Goal: Information Seeking & Learning: Learn about a topic

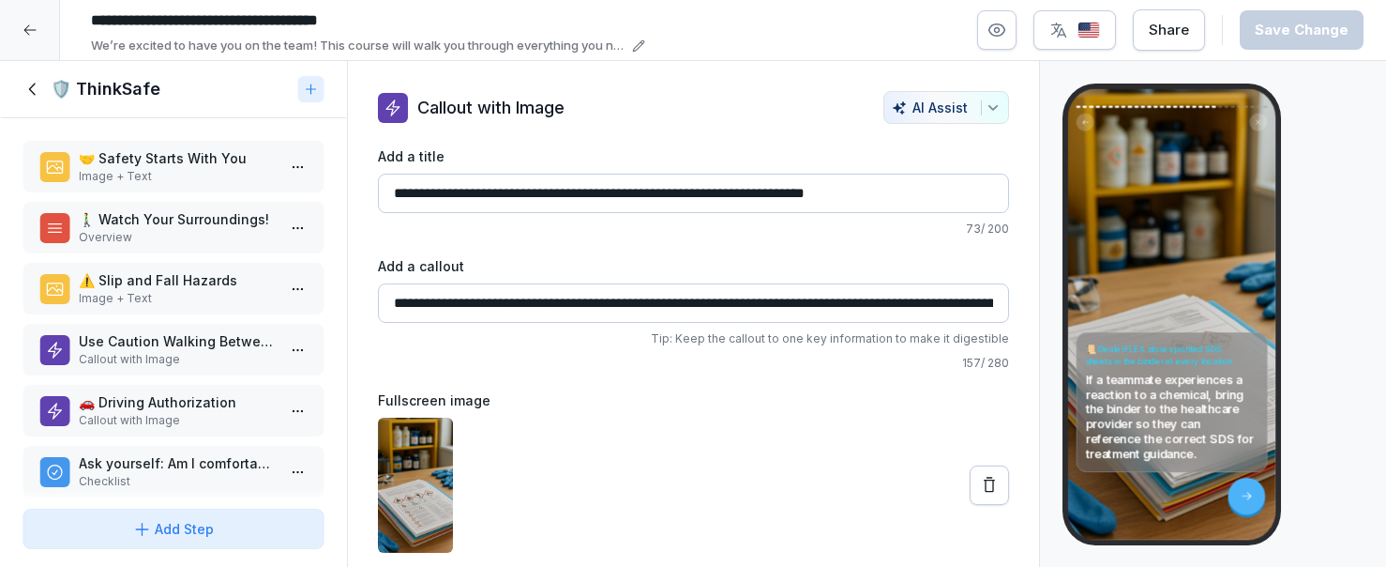
click at [25, 23] on icon at bounding box center [30, 30] width 15 height 15
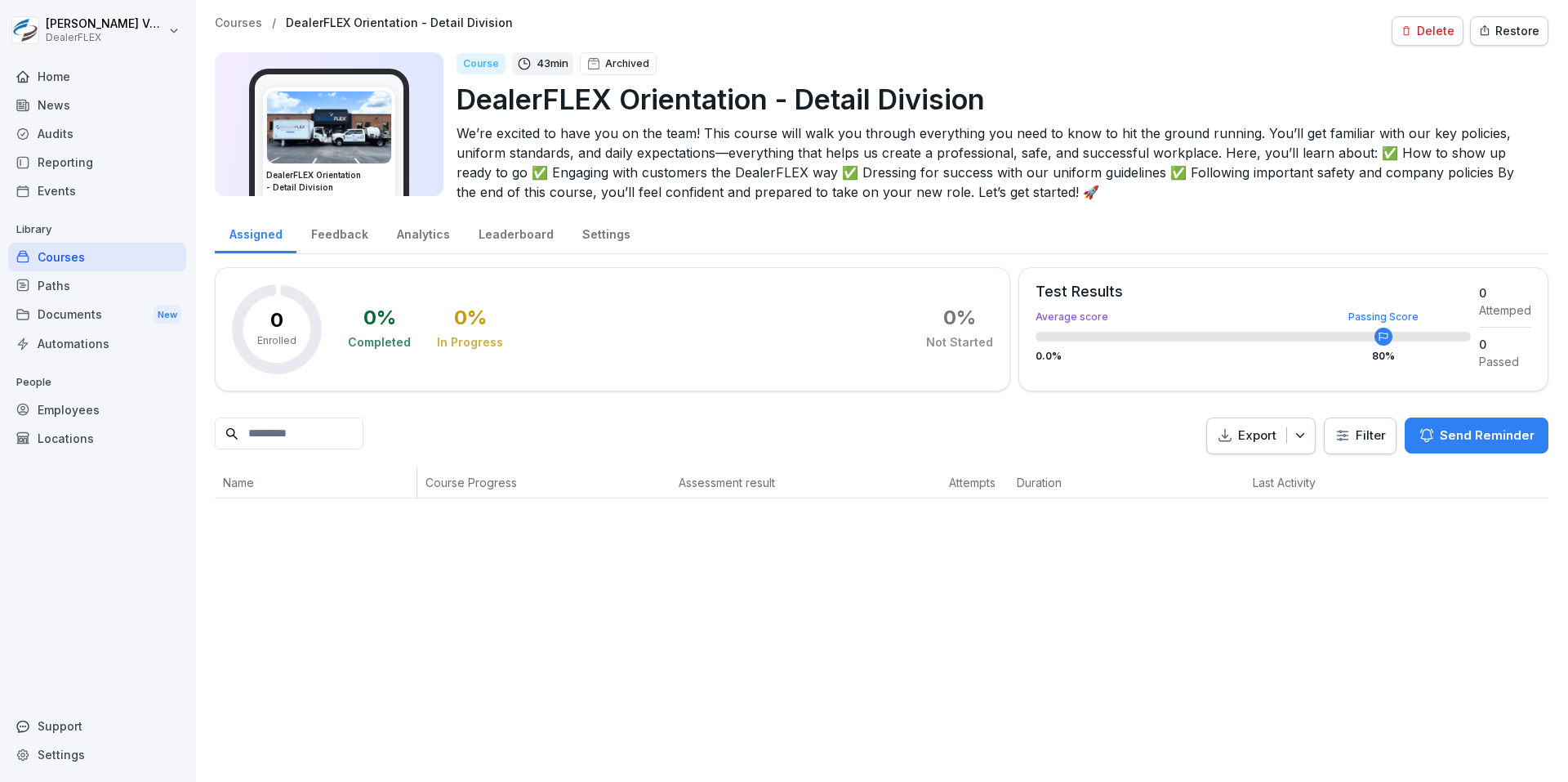
click at [73, 408] on div "Employees" at bounding box center [97, 409] width 178 height 29
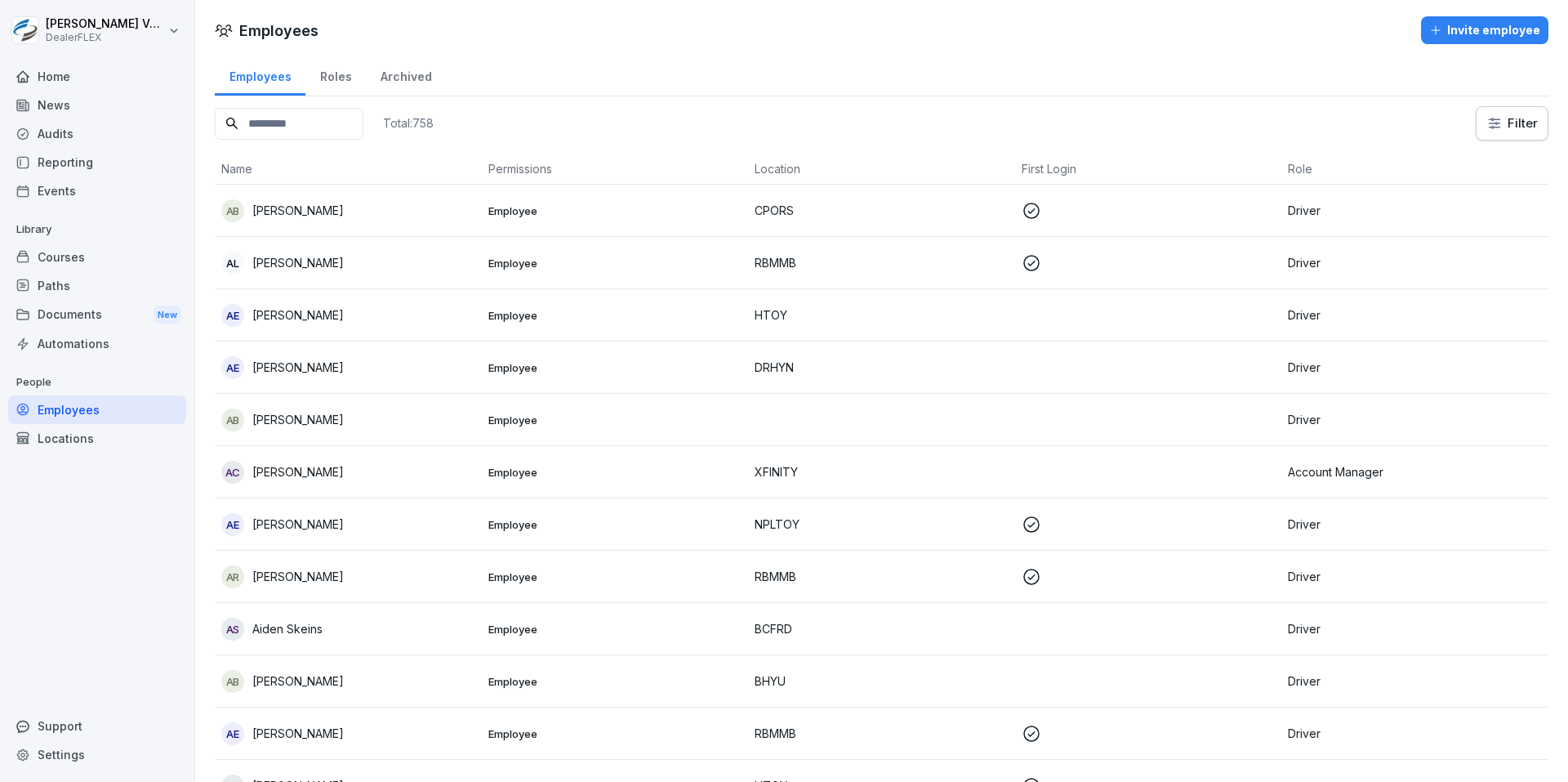
click at [330, 78] on div "Roles" at bounding box center [335, 75] width 60 height 42
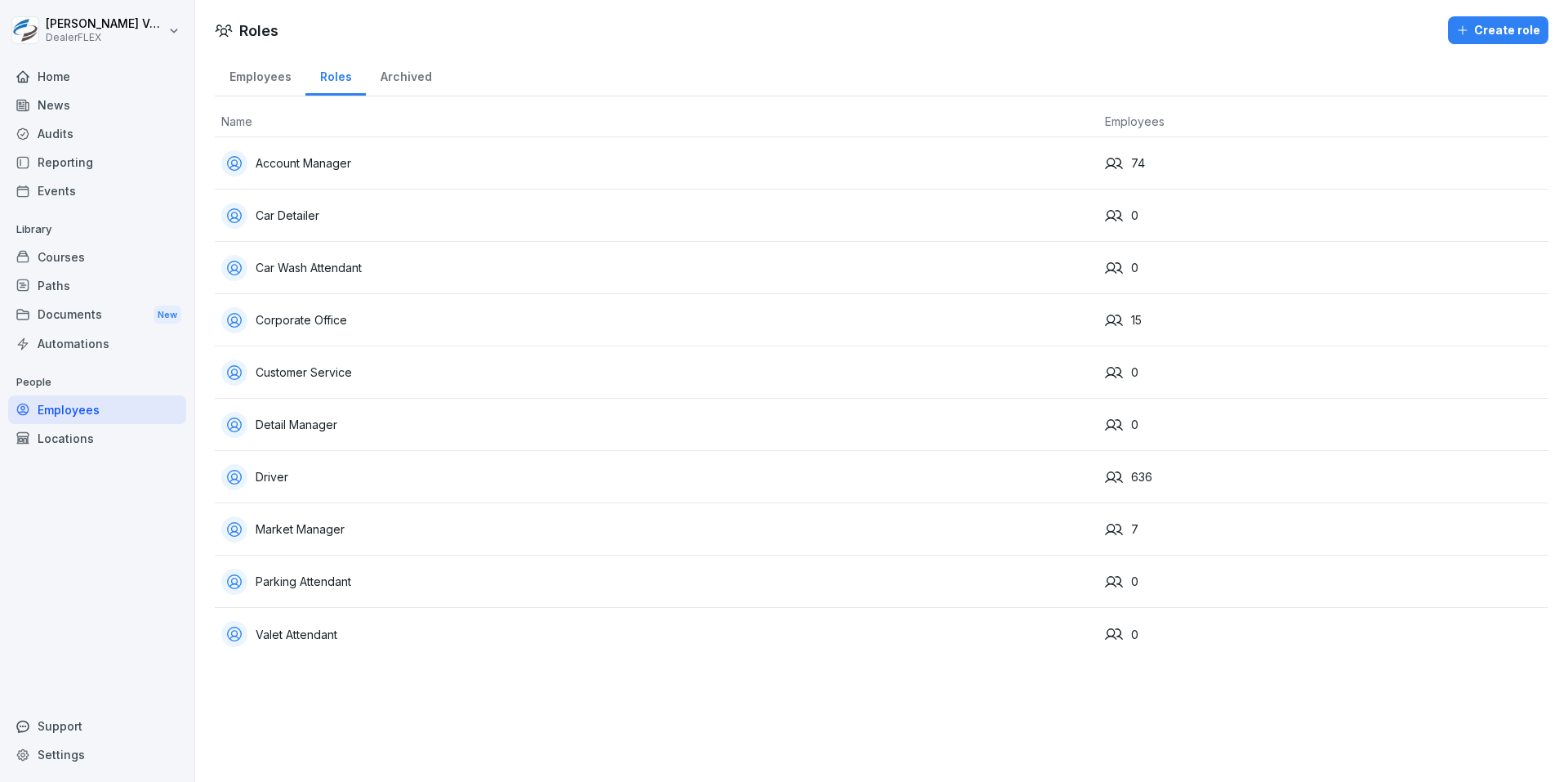
click at [246, 71] on div "Employees" at bounding box center [260, 75] width 91 height 42
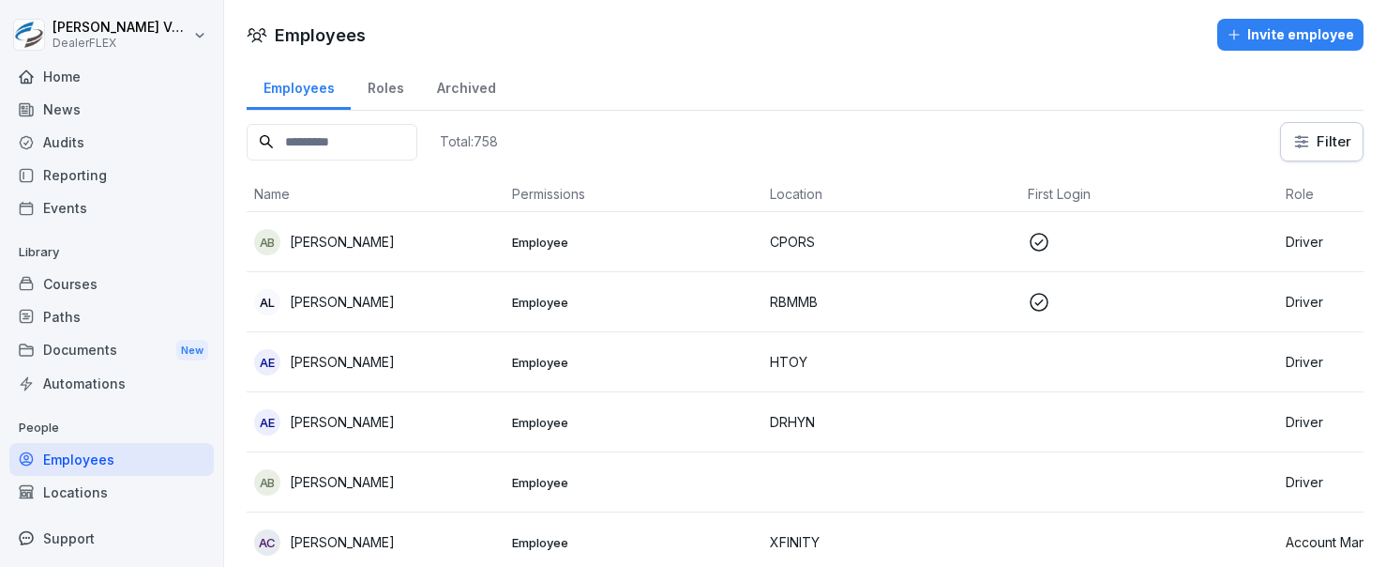
click at [105, 495] on div "Locations" at bounding box center [111, 492] width 204 height 33
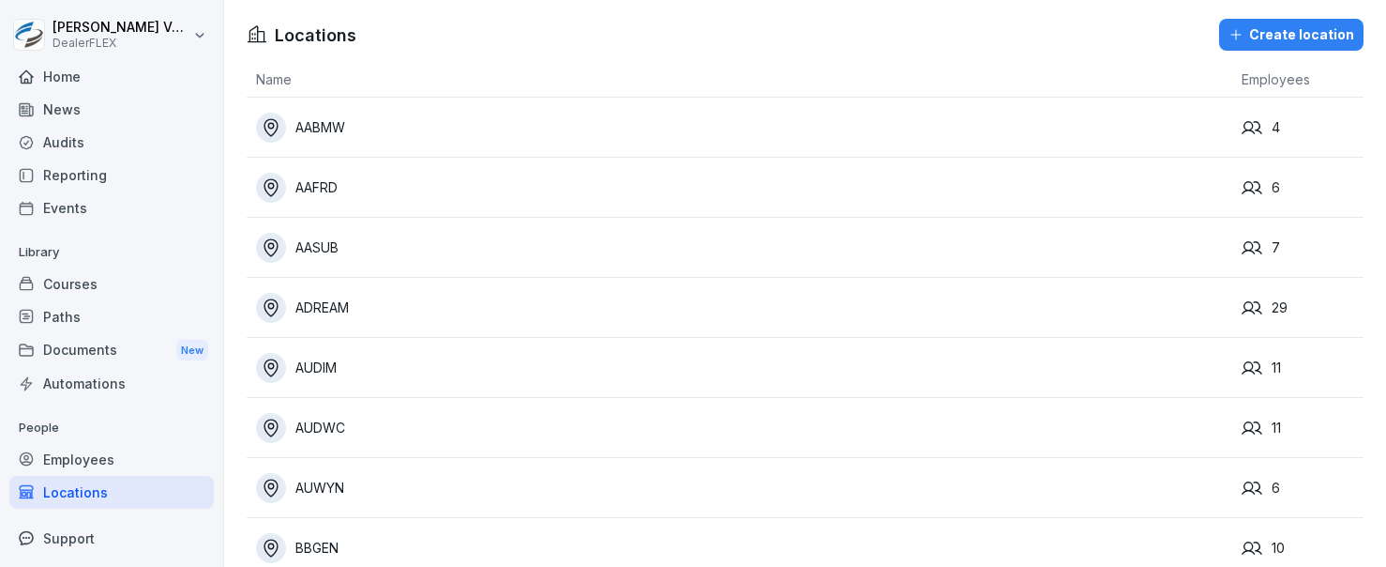
click at [123, 466] on div "Employees" at bounding box center [111, 459] width 204 height 33
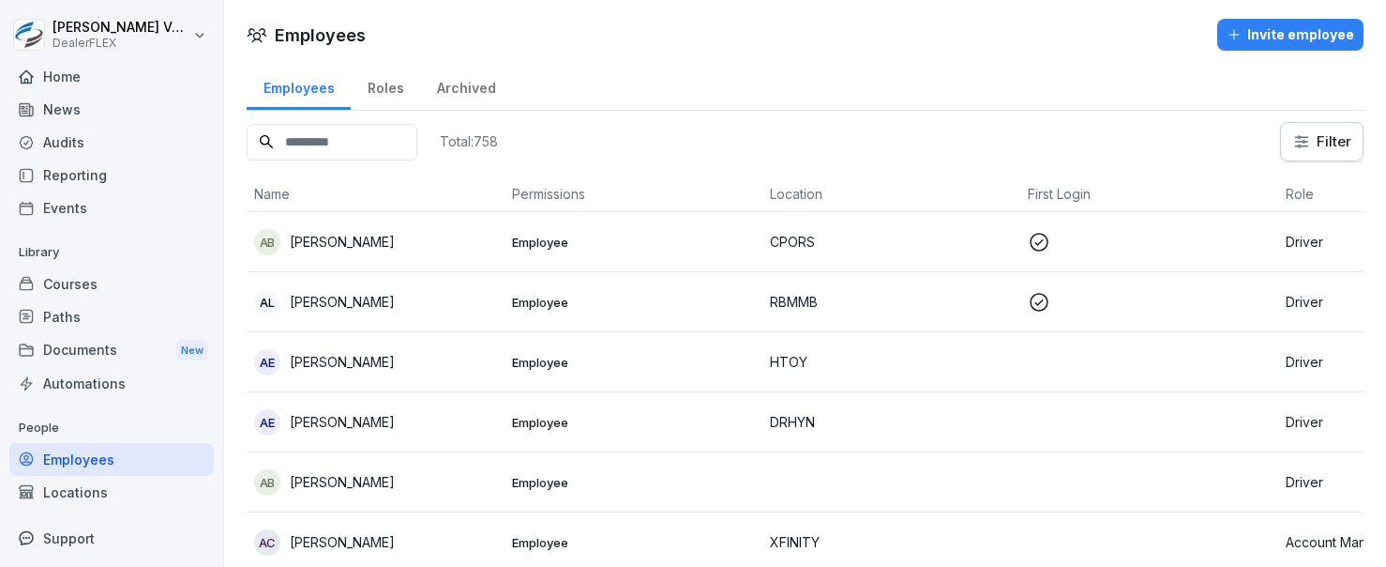
click at [283, 194] on th "Name" at bounding box center [376, 194] width 258 height 36
click at [400, 87] on div "Roles" at bounding box center [385, 86] width 69 height 48
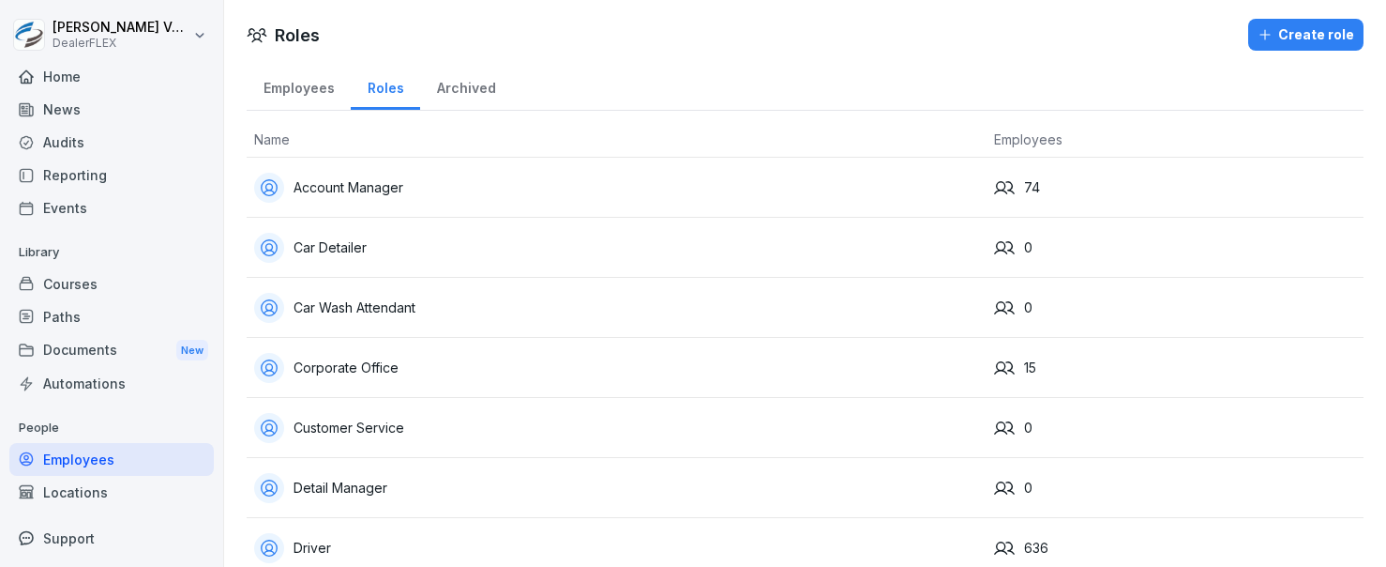
scroll to position [220, 0]
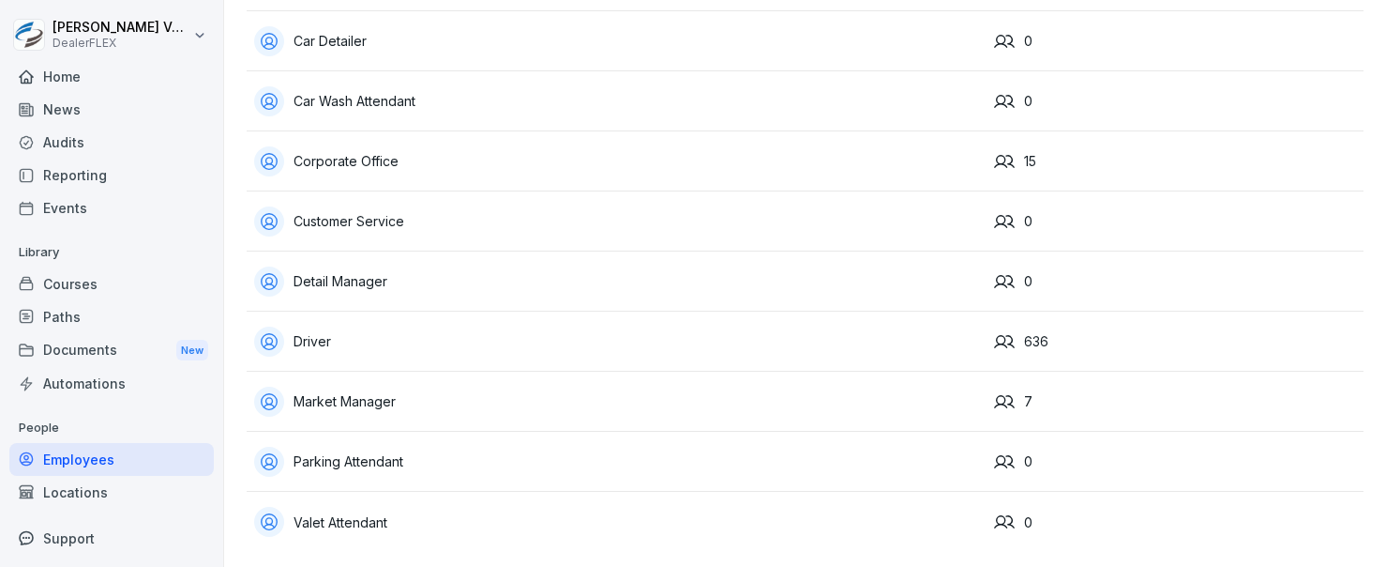
click at [339, 391] on div "Market Manager" at bounding box center [616, 401] width 725 height 30
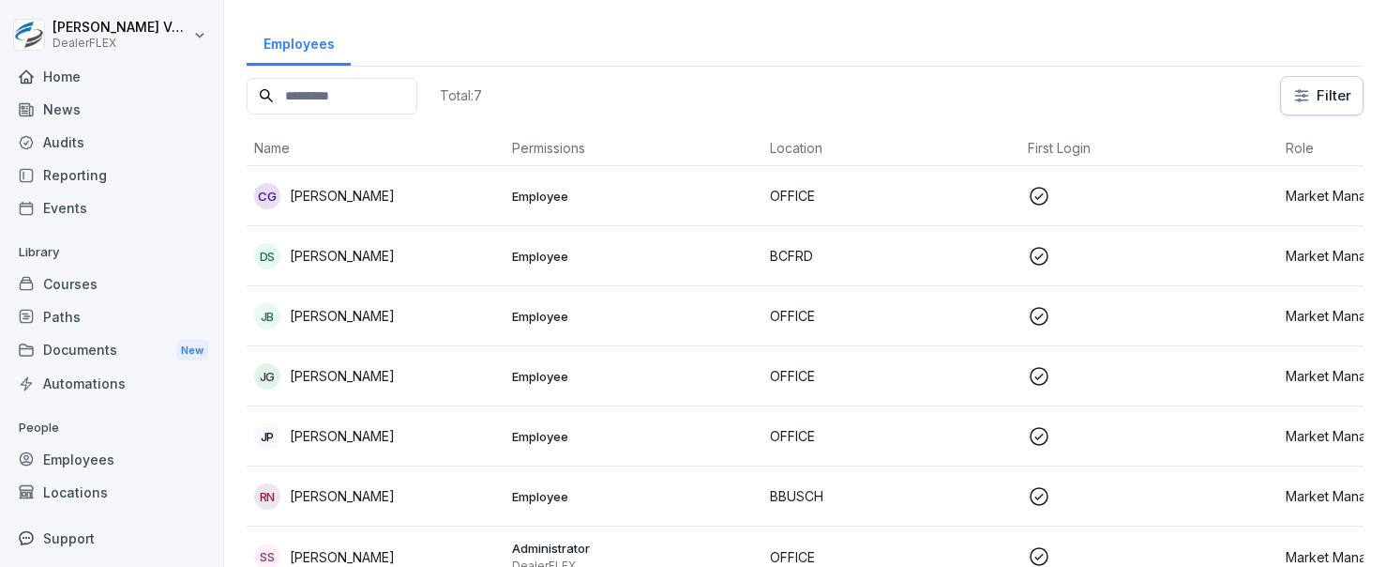
scroll to position [120, 0]
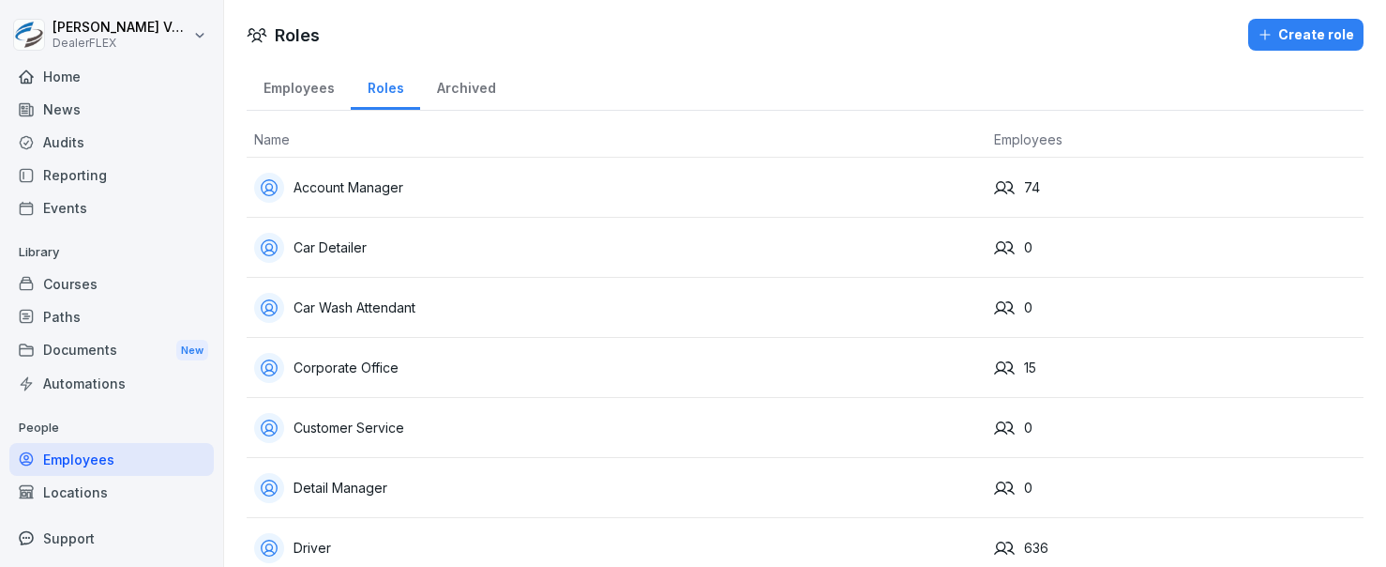
click at [283, 87] on div "Employees" at bounding box center [299, 86] width 104 height 48
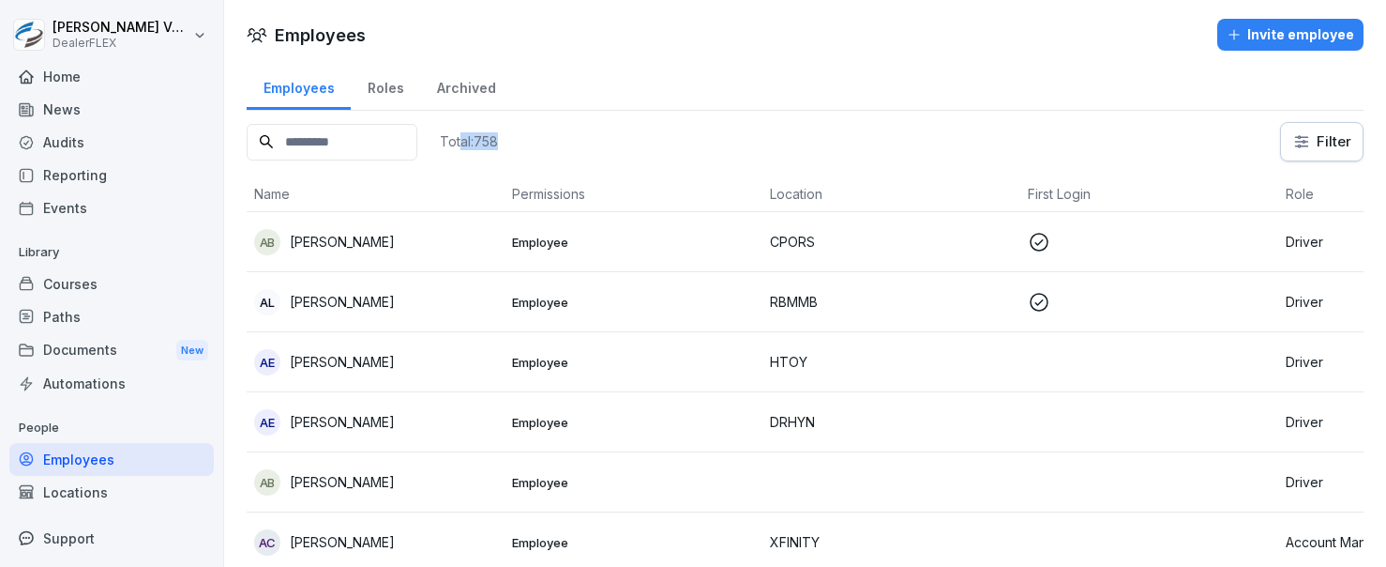
drag, startPoint x: 562, startPoint y: 148, endPoint x: 509, endPoint y: 144, distance: 52.7
click at [509, 144] on div "Total: 758 Filter" at bounding box center [805, 141] width 1117 height 39
click at [498, 144] on p "Total: 758" at bounding box center [469, 141] width 58 height 18
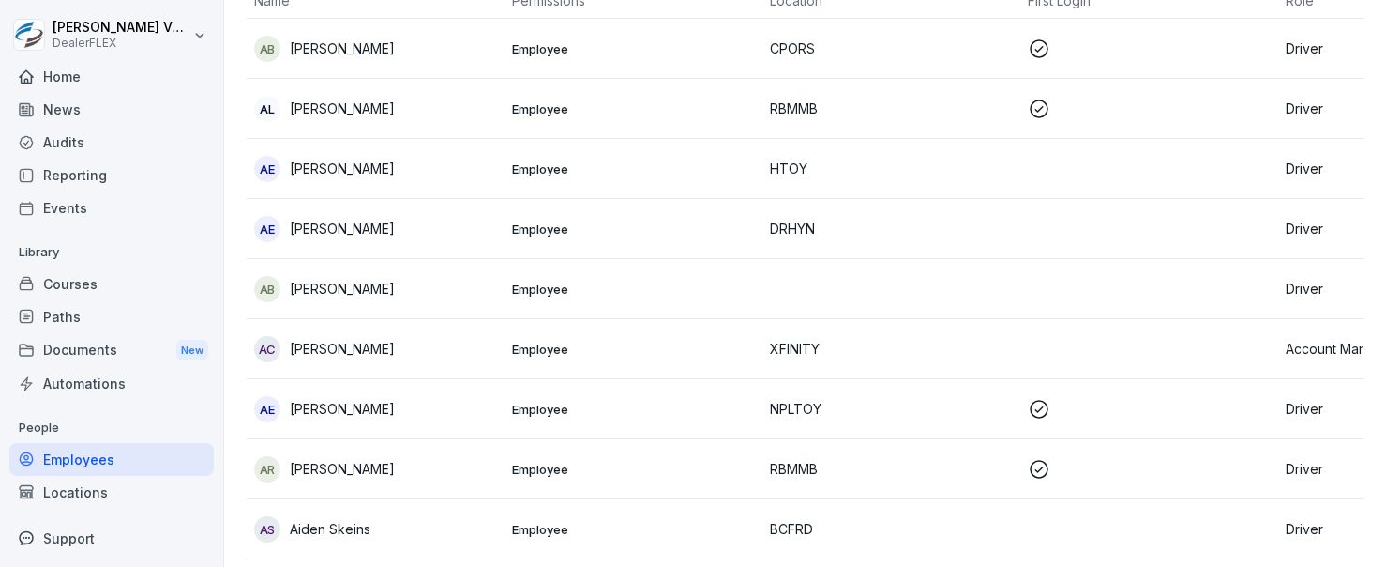
scroll to position [250, 0]
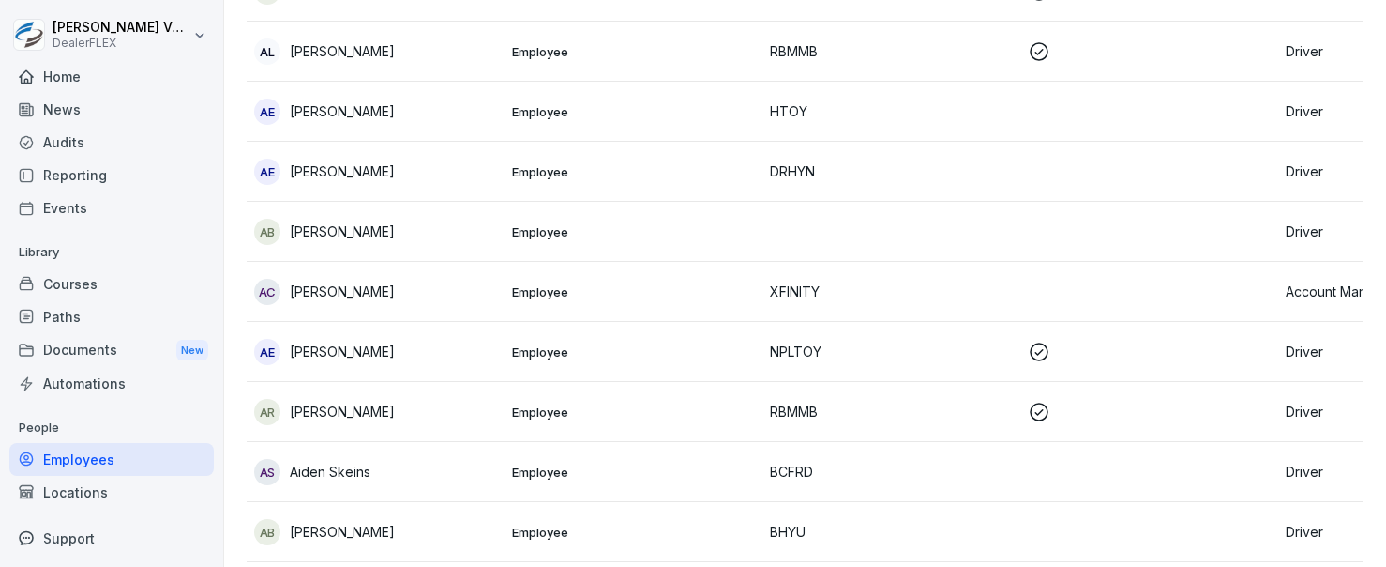
click at [445, 235] on div "AB Ahmad Branham" at bounding box center [375, 232] width 243 height 26
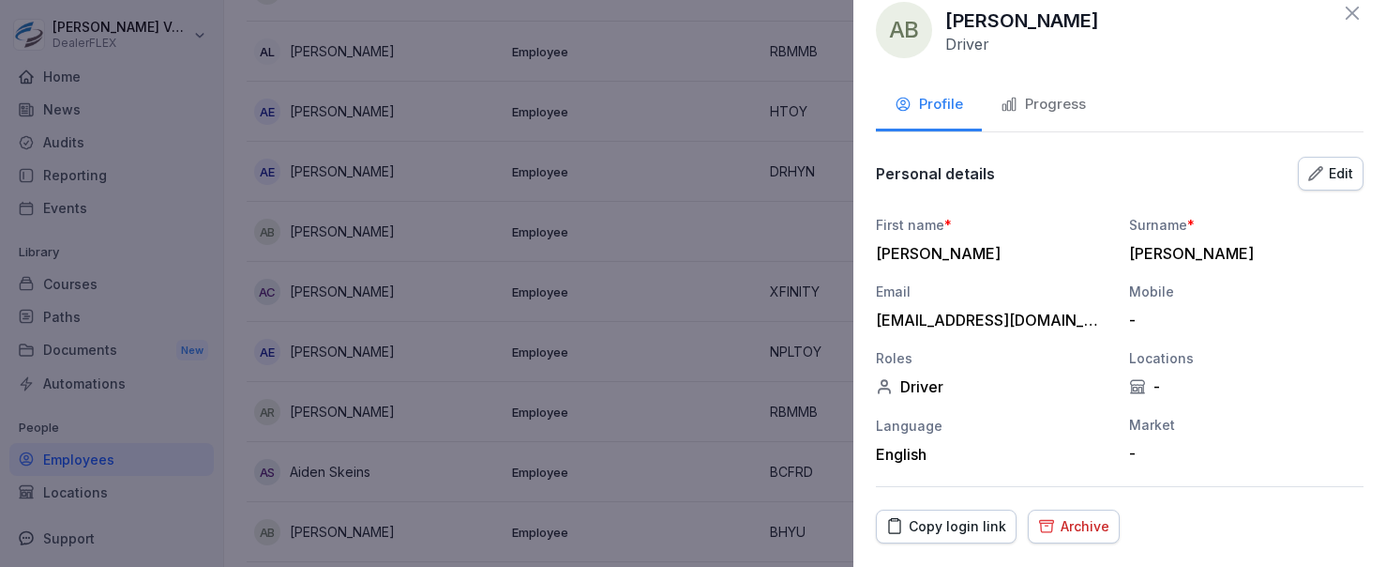
scroll to position [0, 0]
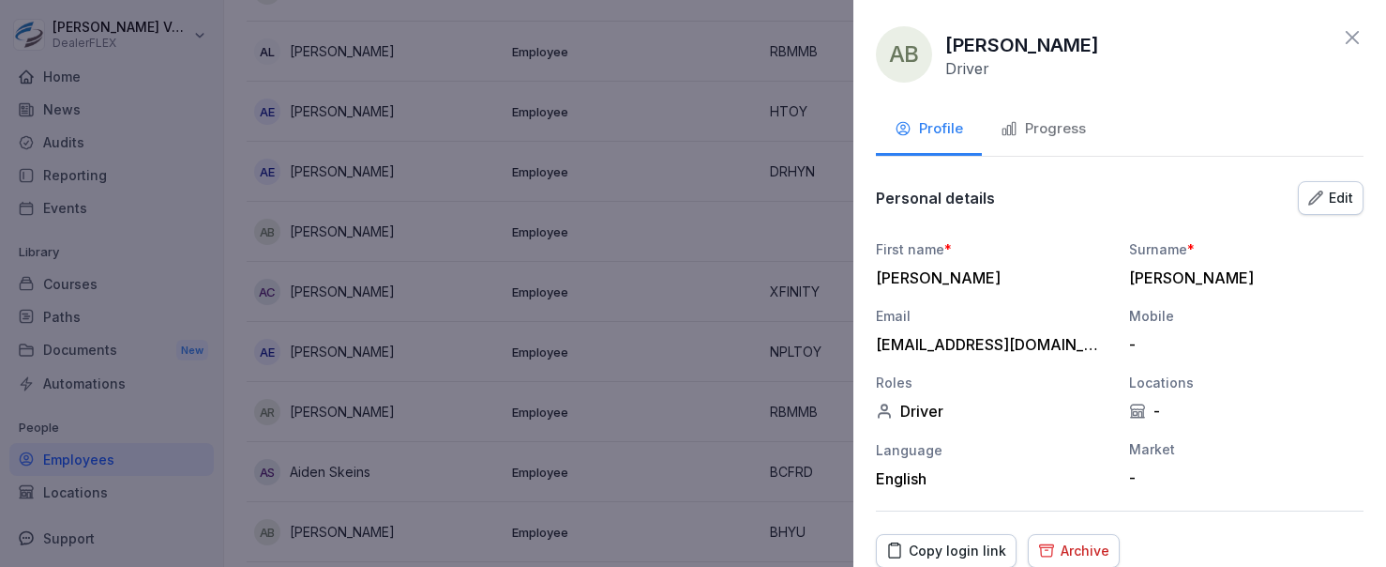
click at [1061, 134] on div "Progress" at bounding box center [1043, 129] width 85 height 22
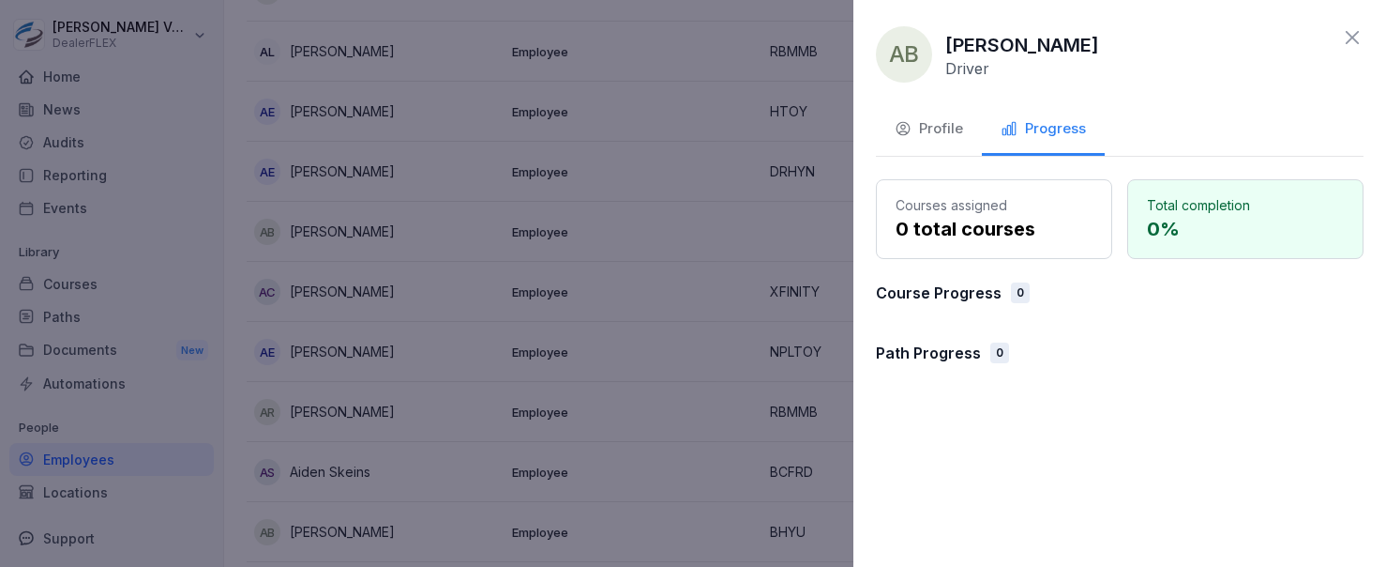
click at [970, 138] on button "Profile" at bounding box center [929, 130] width 106 height 51
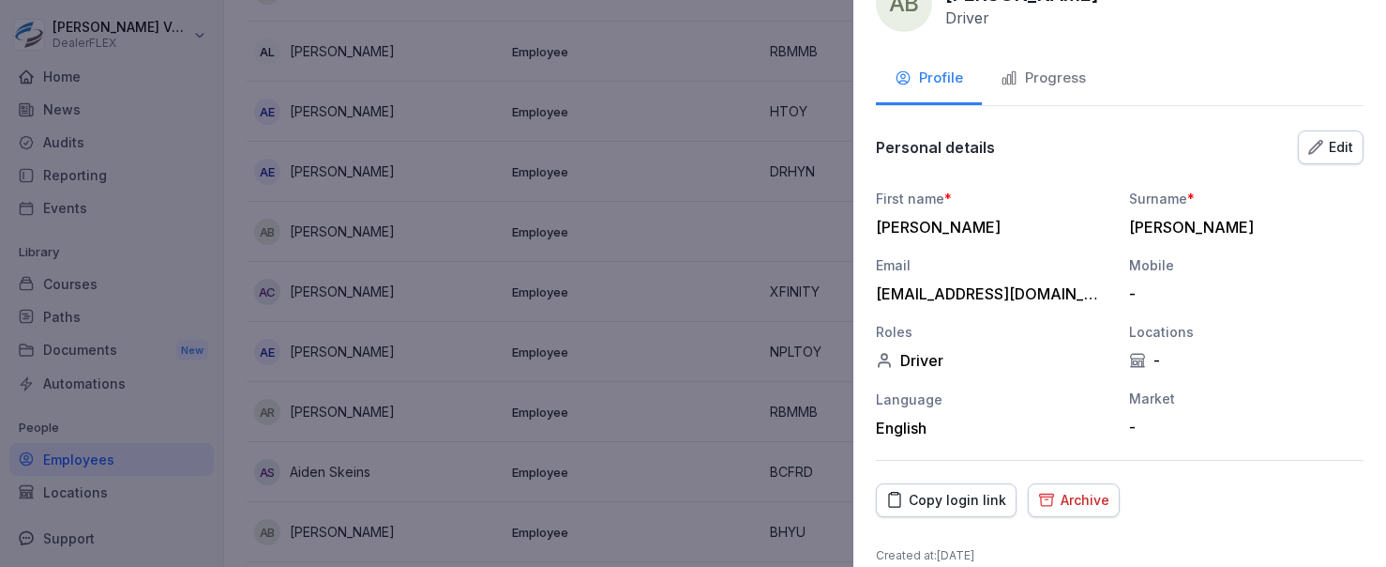
scroll to position [74, 0]
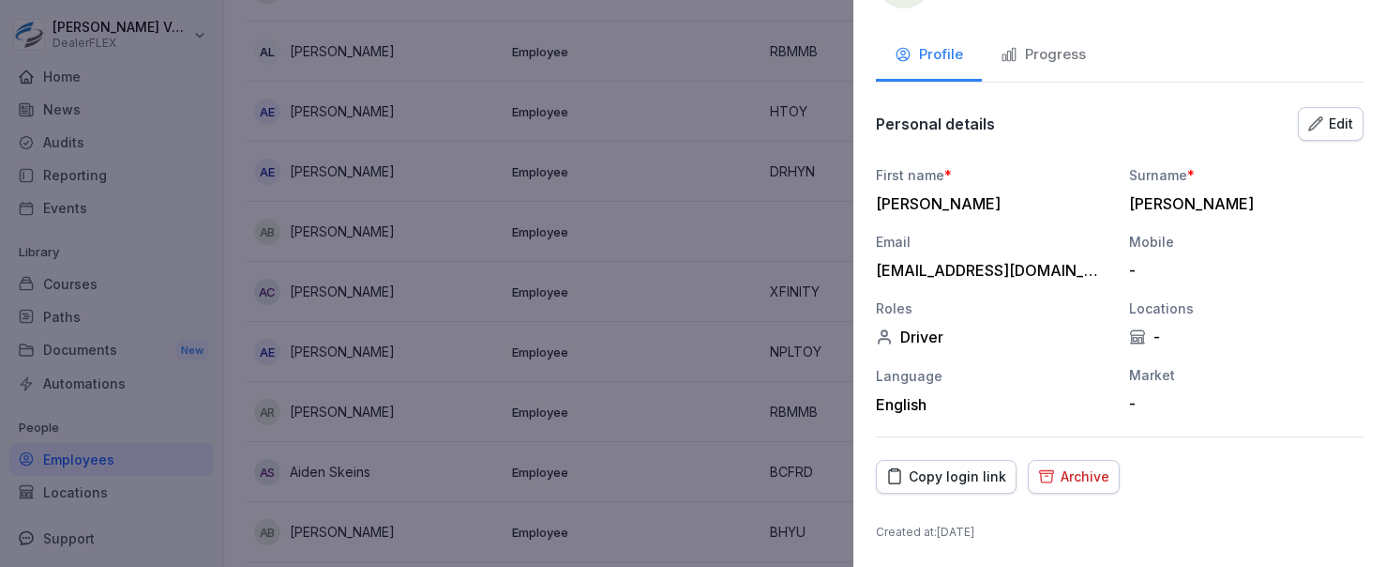
click at [733, 138] on div at bounding box center [693, 283] width 1386 height 567
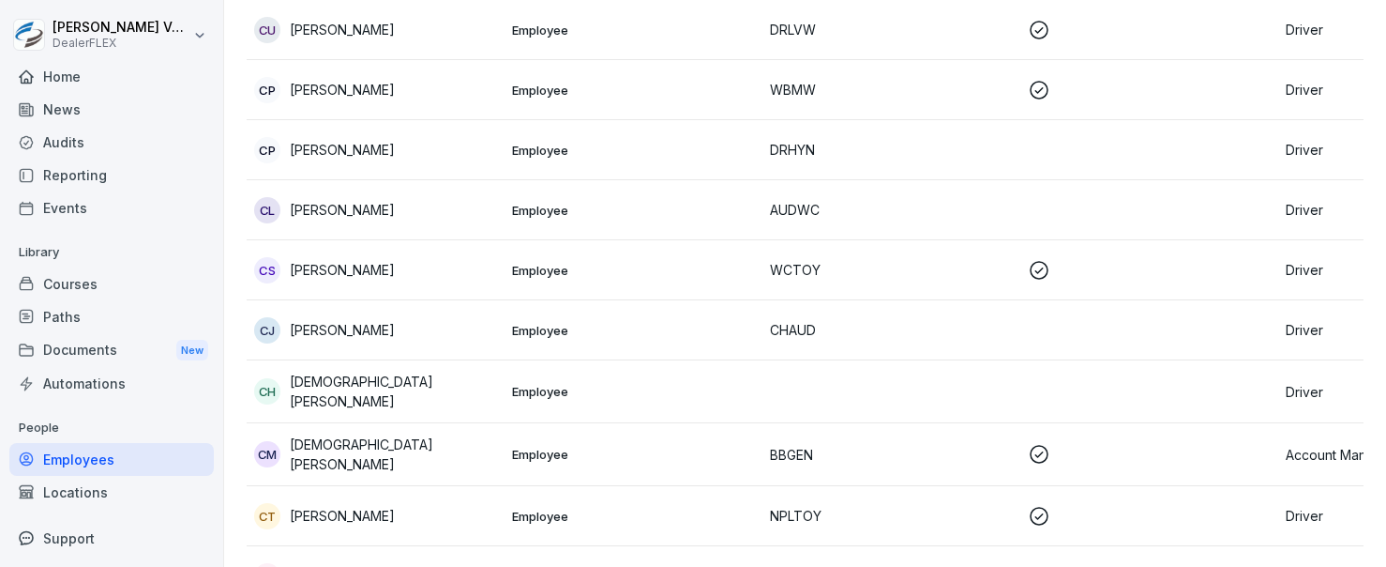
scroll to position [7253, 0]
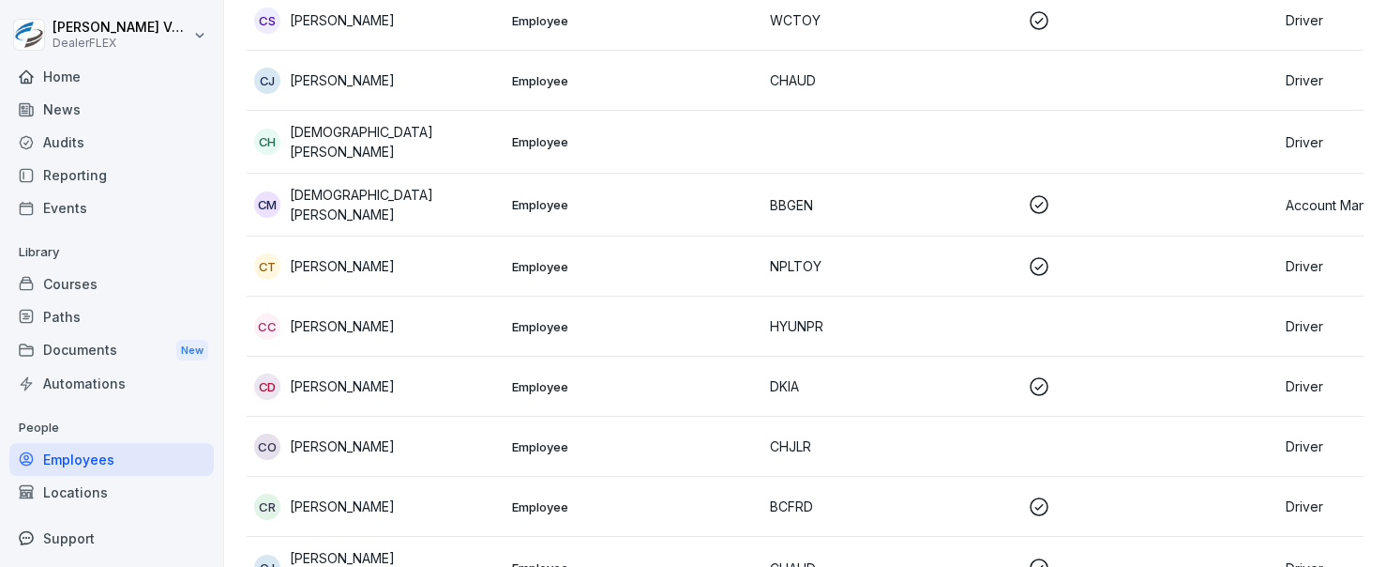
click at [86, 496] on div "Locations" at bounding box center [111, 492] width 204 height 33
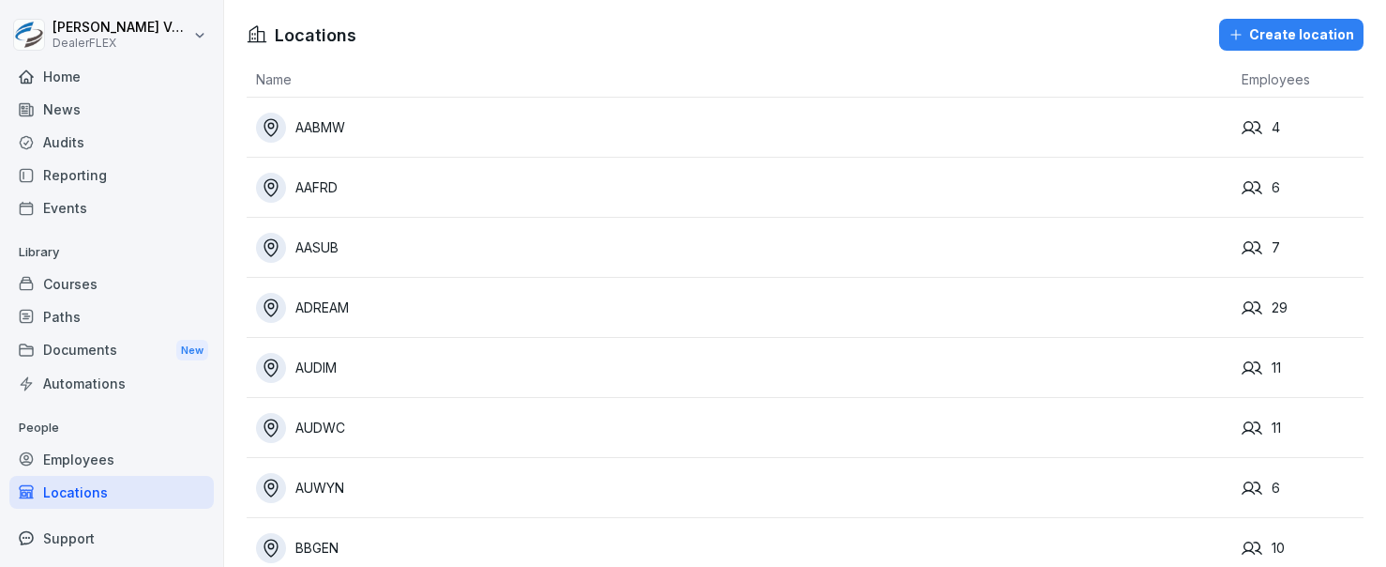
click at [259, 79] on th "Name" at bounding box center [740, 80] width 986 height 36
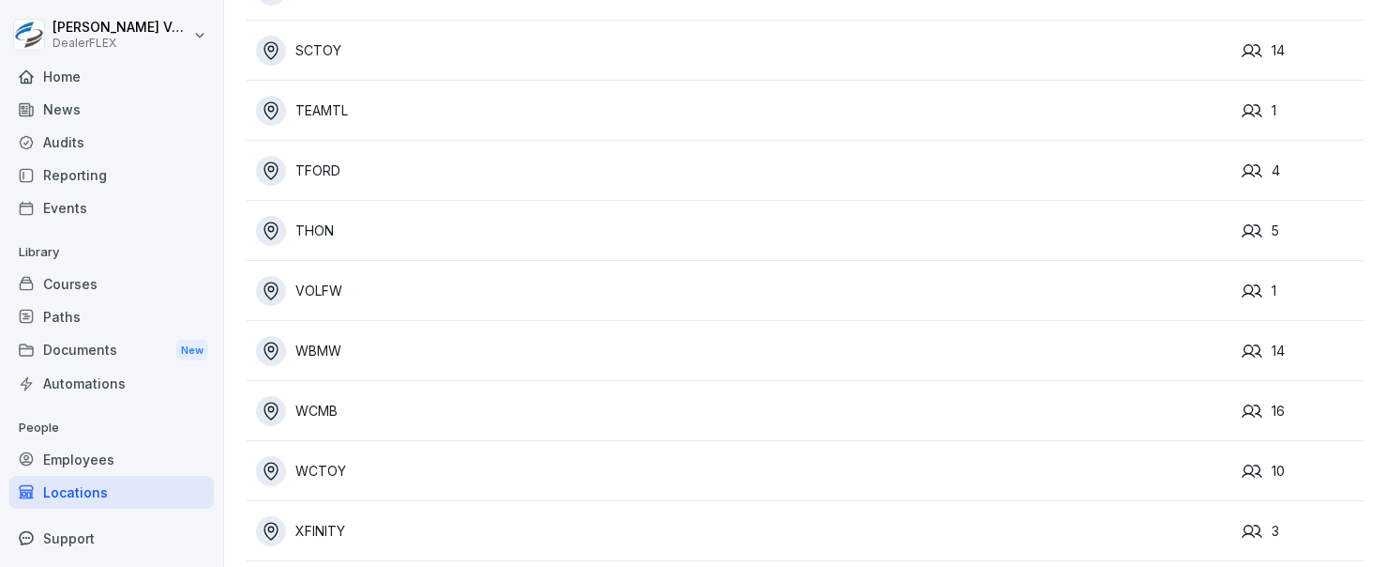
scroll to position [4122, 0]
